Goal: Answer question/provide support: Answer question/provide support

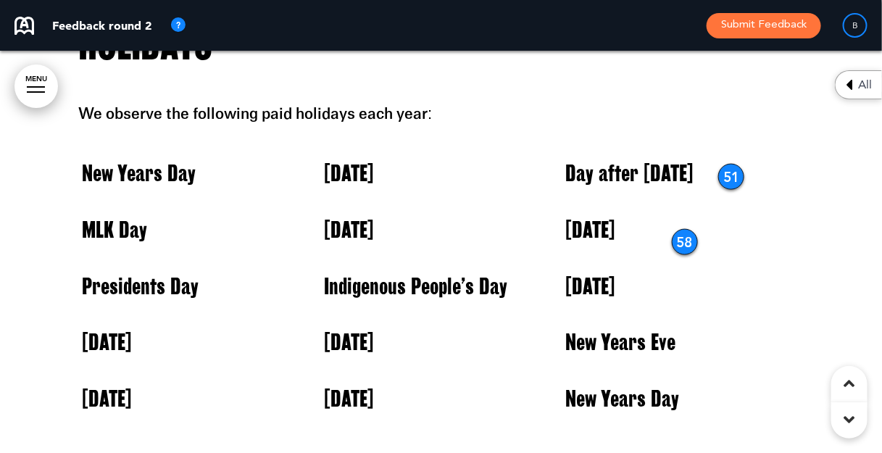
scroll to position [28764, 0]
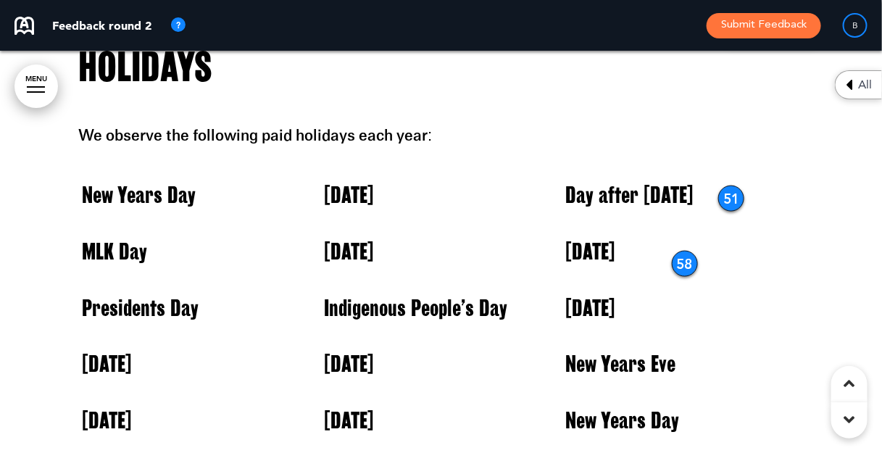
click at [681, 257] on div "58" at bounding box center [685, 264] width 26 height 26
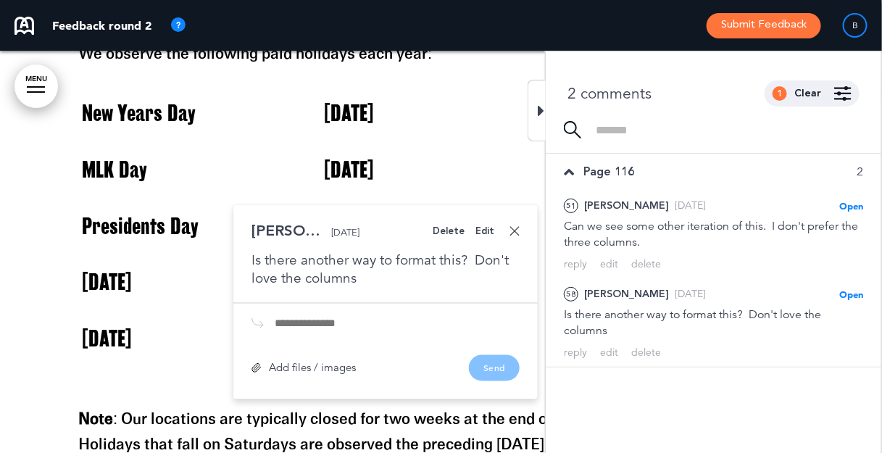
scroll to position [28847, 0]
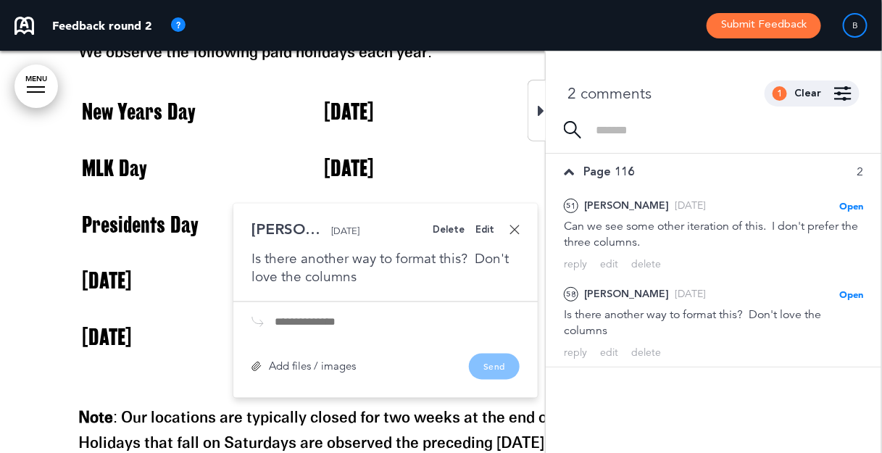
click at [461, 231] on div "Delete" at bounding box center [449, 229] width 32 height 9
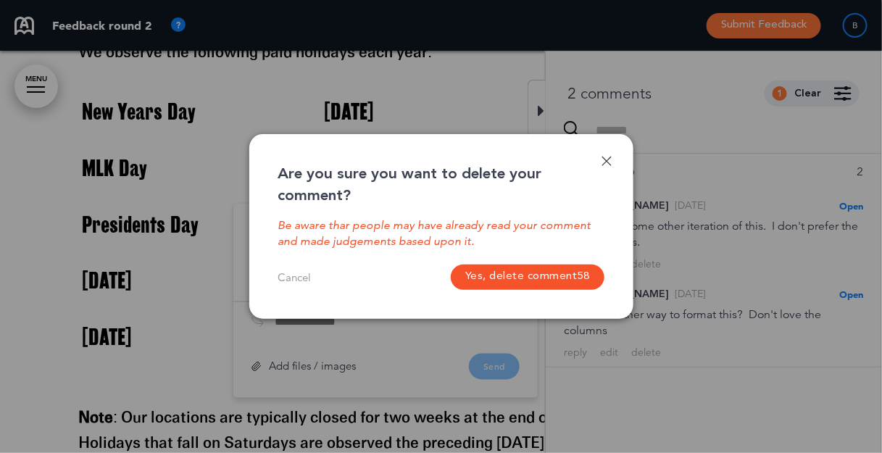
click at [532, 274] on button "Yes, delete comment 58" at bounding box center [528, 277] width 154 height 25
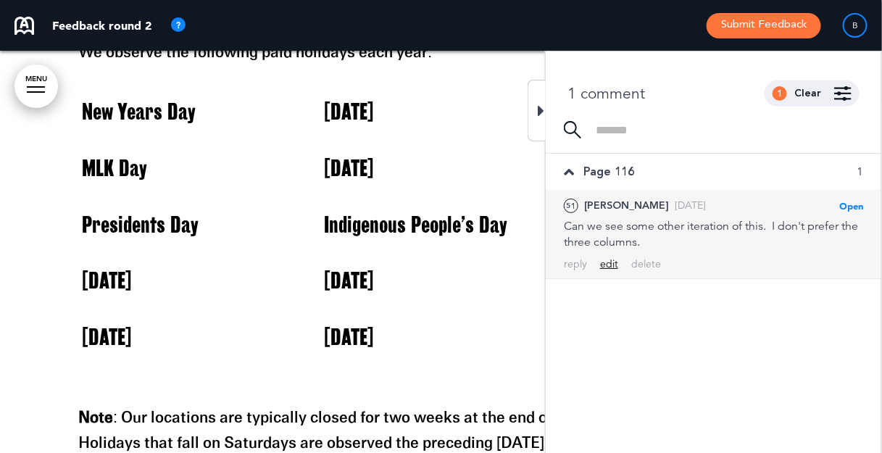
click at [608, 267] on div "edit" at bounding box center [609, 264] width 18 height 14
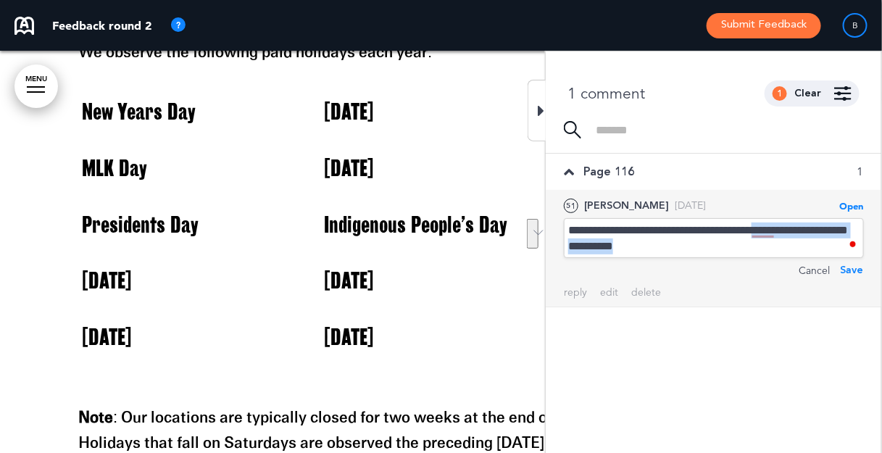
drag, startPoint x: 780, startPoint y: 233, endPoint x: 784, endPoint y: 244, distance: 12.4
click at [784, 244] on div "**********" at bounding box center [714, 238] width 300 height 40
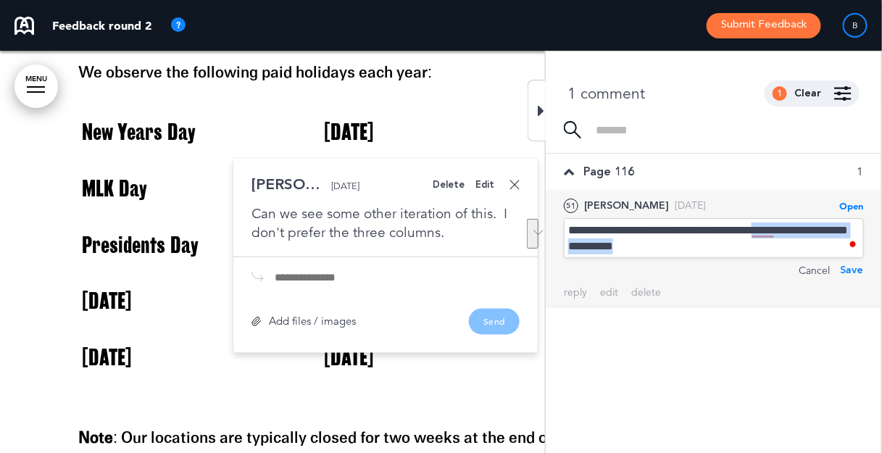
scroll to position [28826, 0]
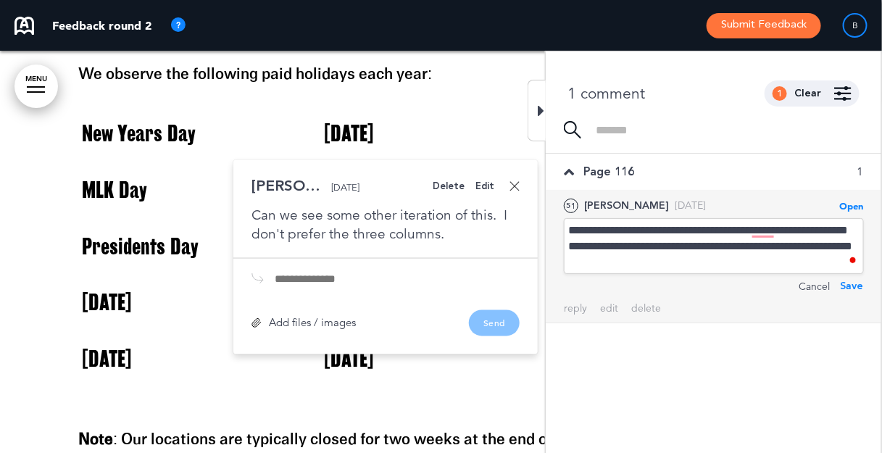
click at [854, 287] on div "Save" at bounding box center [851, 286] width 23 height 16
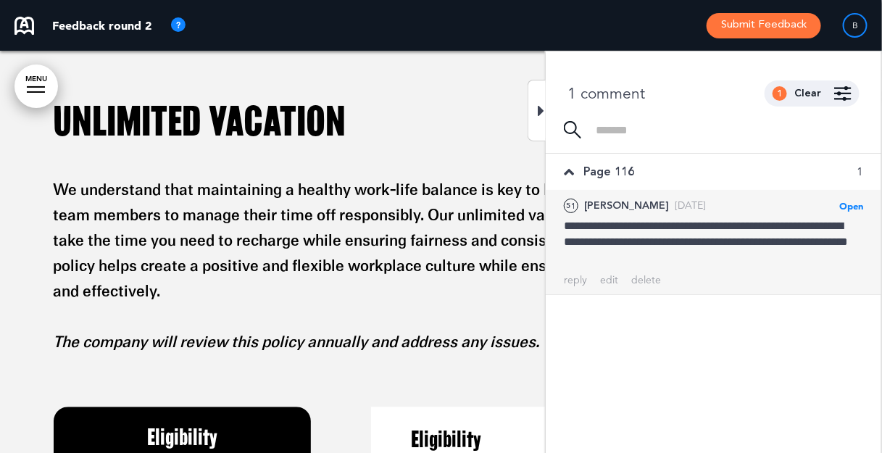
scroll to position [29370, 0]
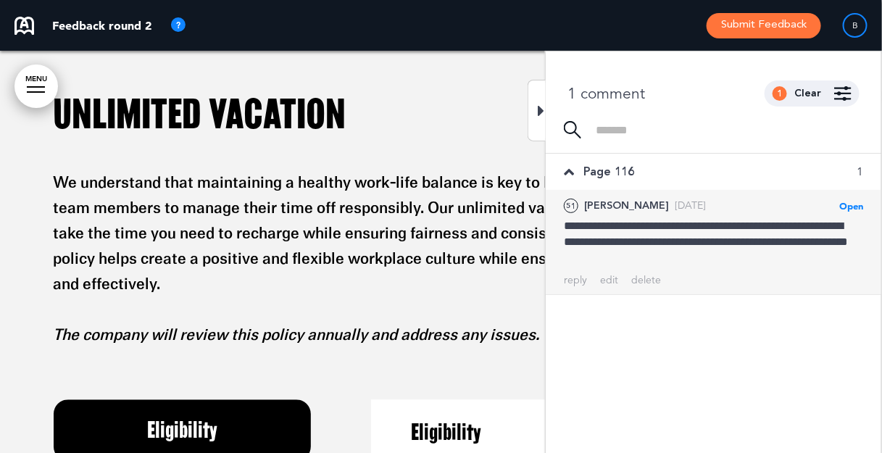
click at [541, 112] on icon at bounding box center [541, 110] width 7 height 17
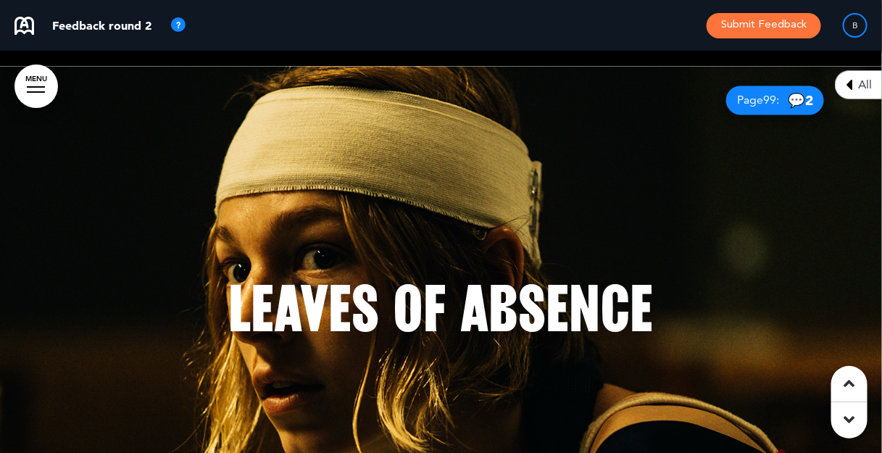
scroll to position [30854, 0]
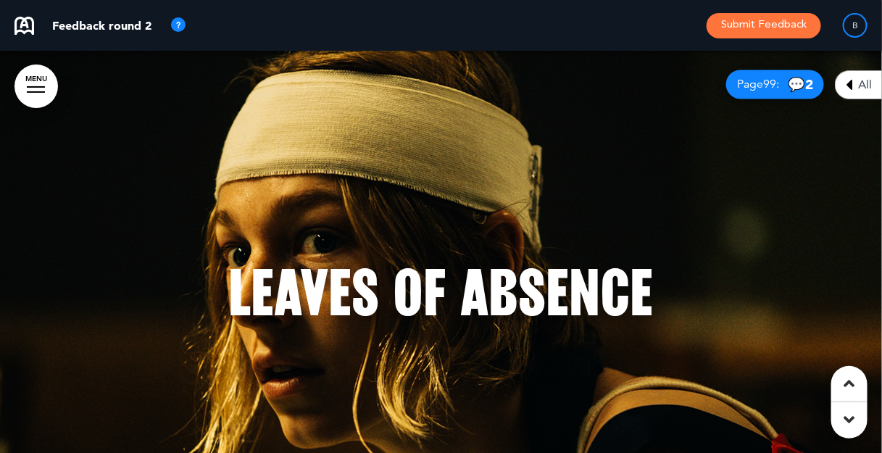
click at [799, 85] on span "💬 2" at bounding box center [800, 85] width 25 height 14
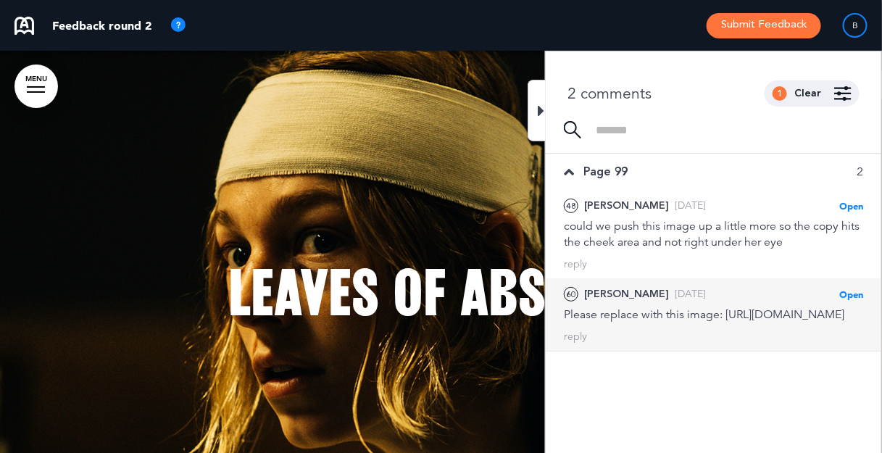
drag, startPoint x: 634, startPoint y: 347, endPoint x: 600, endPoint y: 332, distance: 37.3
click at [600, 323] on div "Please replace with this image: [URL][DOMAIN_NAME]" at bounding box center [713, 315] width 299 height 16
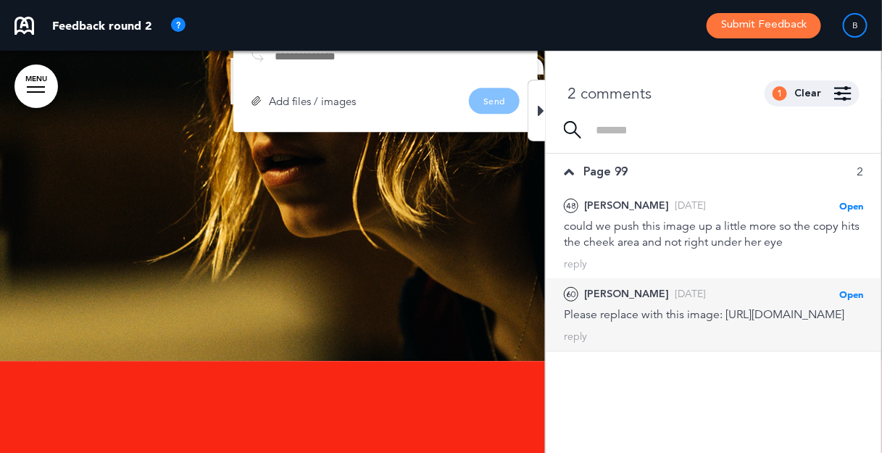
scroll to position [31089, 0]
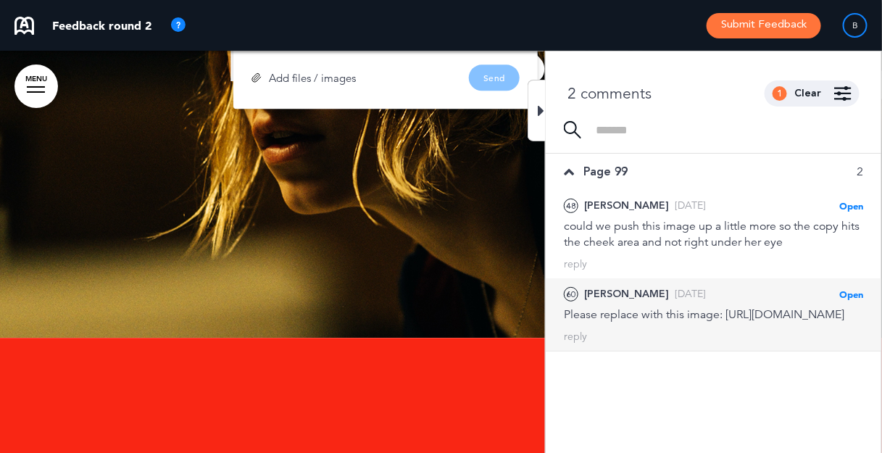
copy div "https://neon.box.com/s/j0cp3mms49lkacy3xdrk33wu2sj5i0py"
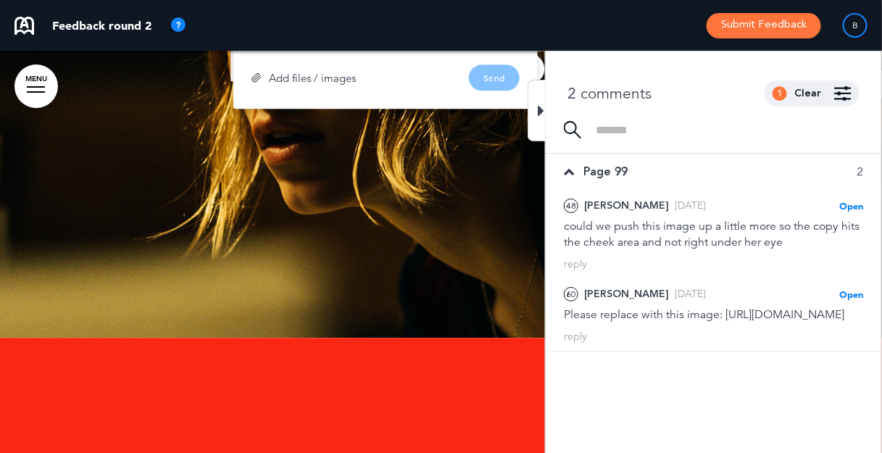
click at [538, 109] on icon at bounding box center [541, 110] width 7 height 17
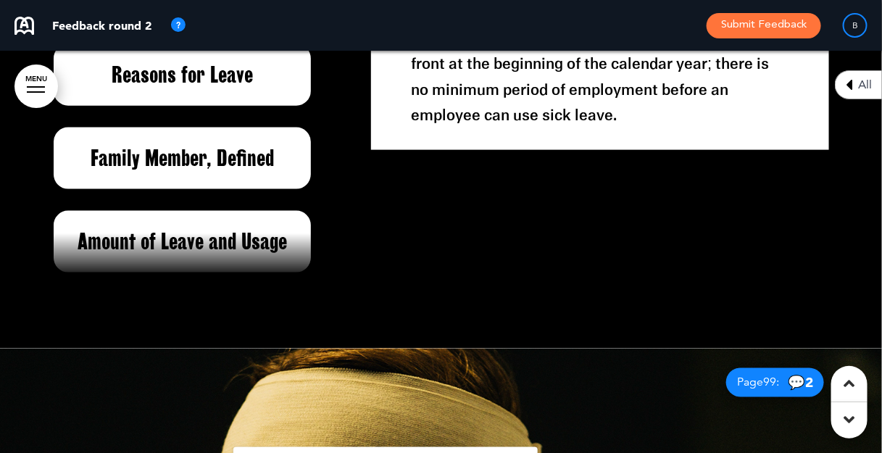
scroll to position [30844, 0]
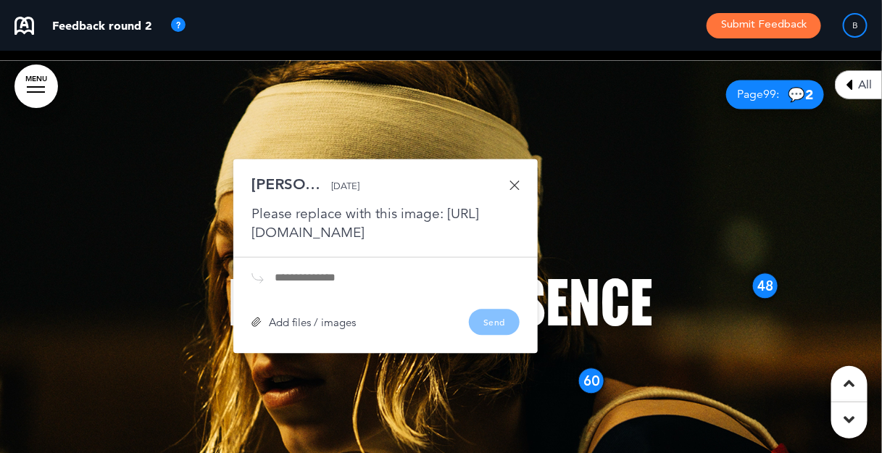
click at [517, 180] on link at bounding box center [515, 185] width 10 height 10
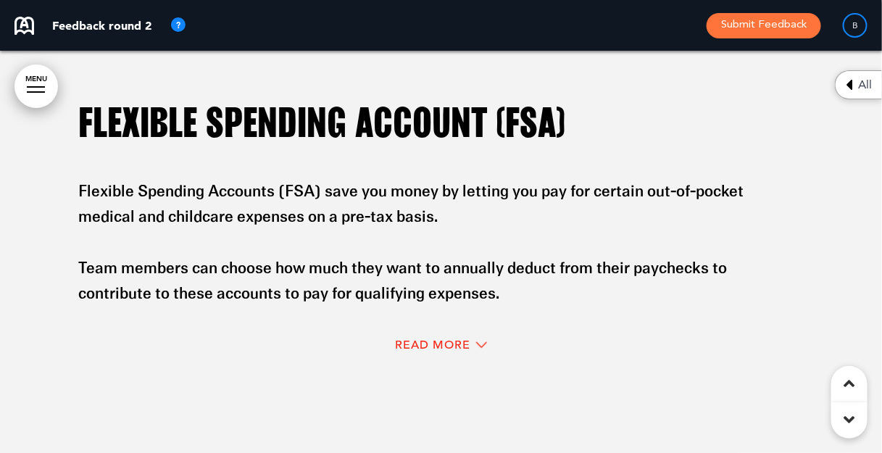
scroll to position [25667, 0]
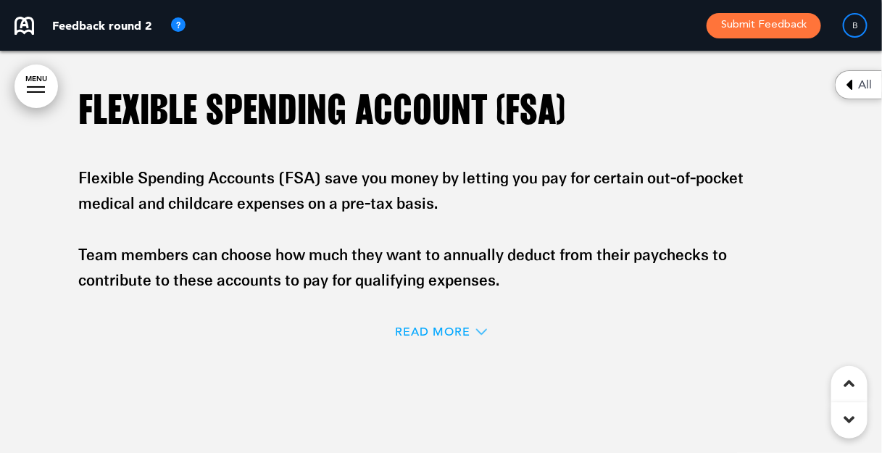
click at [447, 326] on span "Read More" at bounding box center [433, 332] width 75 height 12
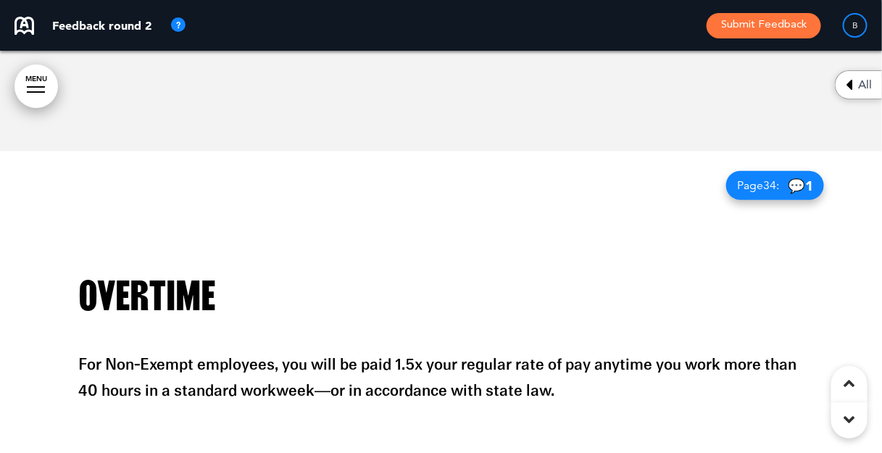
scroll to position [17901, 0]
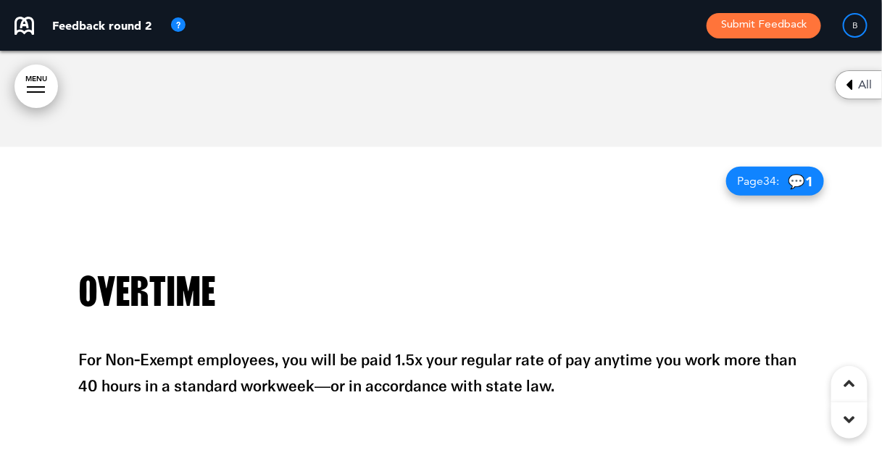
click at [805, 183] on span "1" at bounding box center [809, 181] width 8 height 17
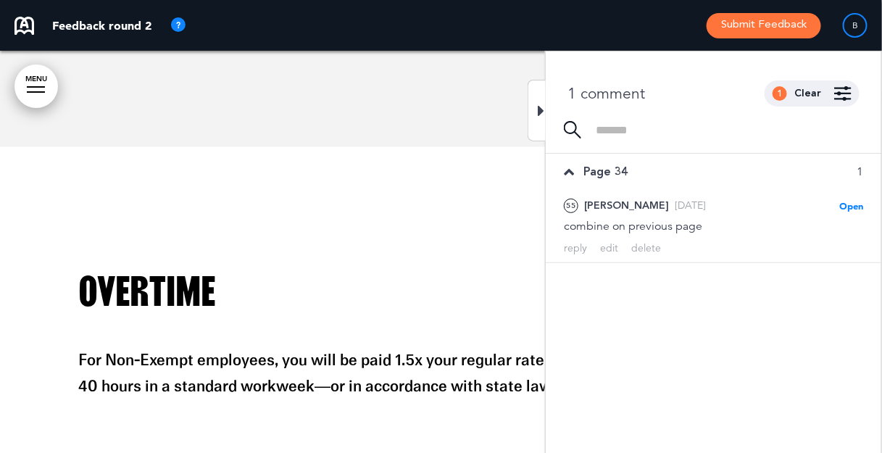
click at [330, 249] on div "Overtime For Non-Exempt employees, you will be paid 1.5x your regular rate of p…" at bounding box center [441, 347] width 725 height 261
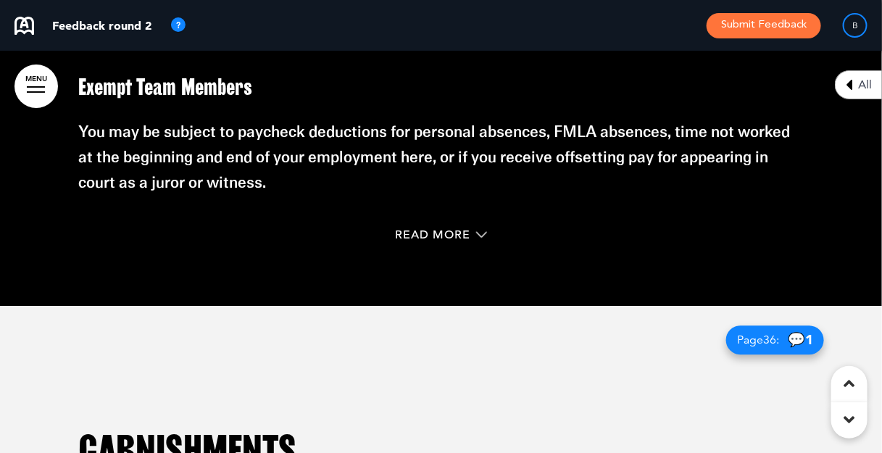
scroll to position [18660, 0]
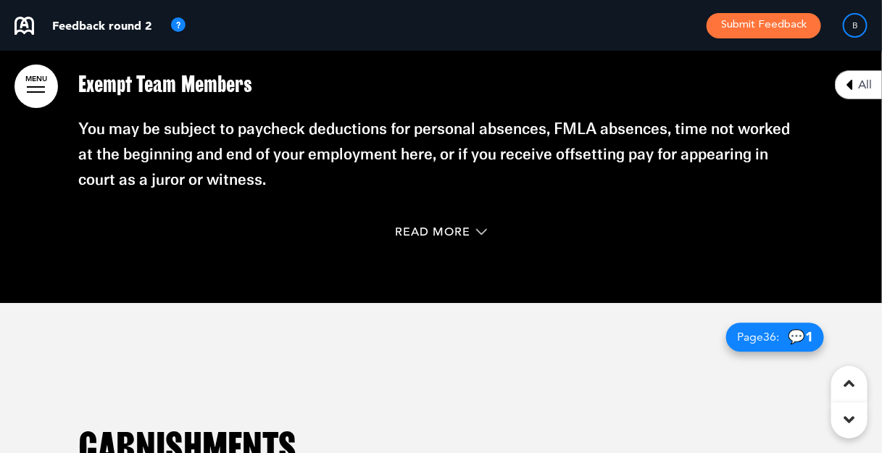
click at [752, 27] on button "Submit Feedback" at bounding box center [764, 25] width 115 height 25
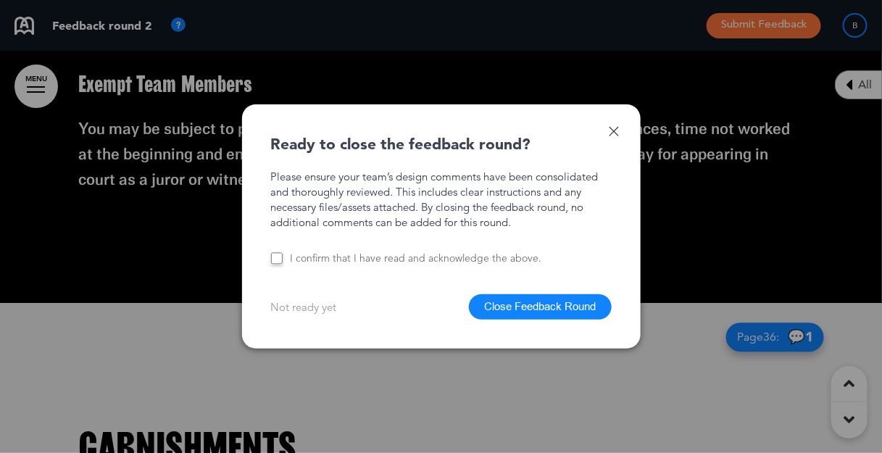
click at [496, 310] on button "Close Feedback Round" at bounding box center [540, 306] width 143 height 25
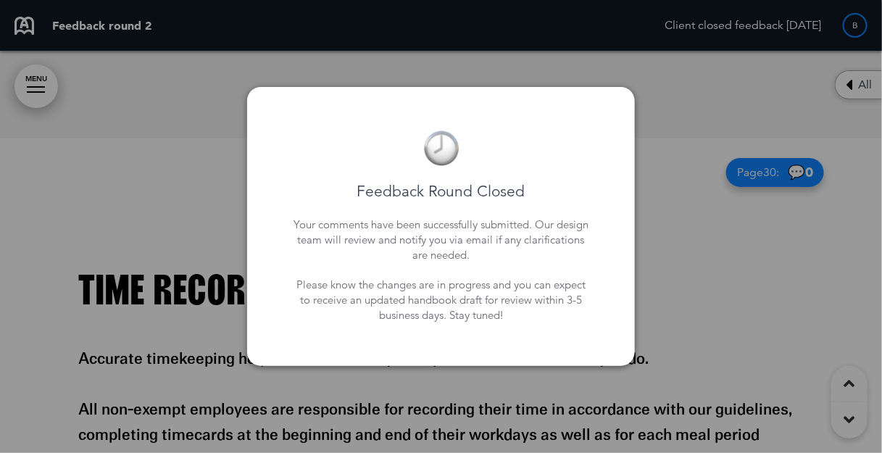
scroll to position [26698, 0]
